Goal: Task Accomplishment & Management: Use online tool/utility

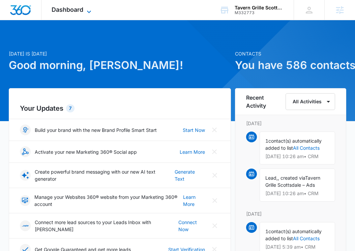
click at [74, 11] on span "Dashboard" at bounding box center [68, 9] width 32 height 7
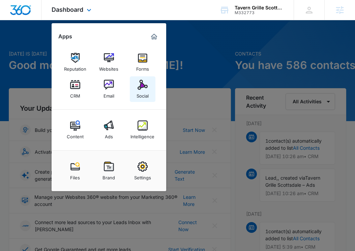
click at [139, 89] on img at bounding box center [143, 85] width 10 height 10
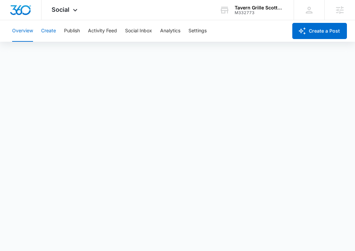
click at [49, 32] on button "Create" at bounding box center [48, 31] width 15 height 22
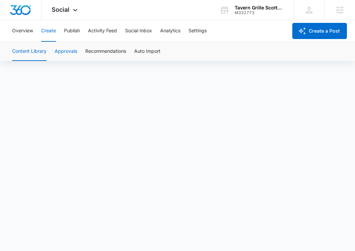
click at [67, 54] on button "Approvals" at bounding box center [66, 51] width 23 height 19
click at [66, 29] on button "Publish" at bounding box center [72, 31] width 16 height 22
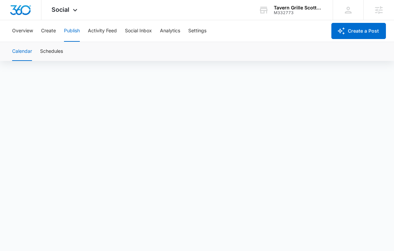
scroll to position [5, 0]
click at [54, 31] on button "Create" at bounding box center [48, 31] width 15 height 22
click at [72, 51] on button "Approvals" at bounding box center [66, 51] width 23 height 19
click at [24, 54] on button "Content Library" at bounding box center [29, 51] width 34 height 19
